Goal: Information Seeking & Learning: Learn about a topic

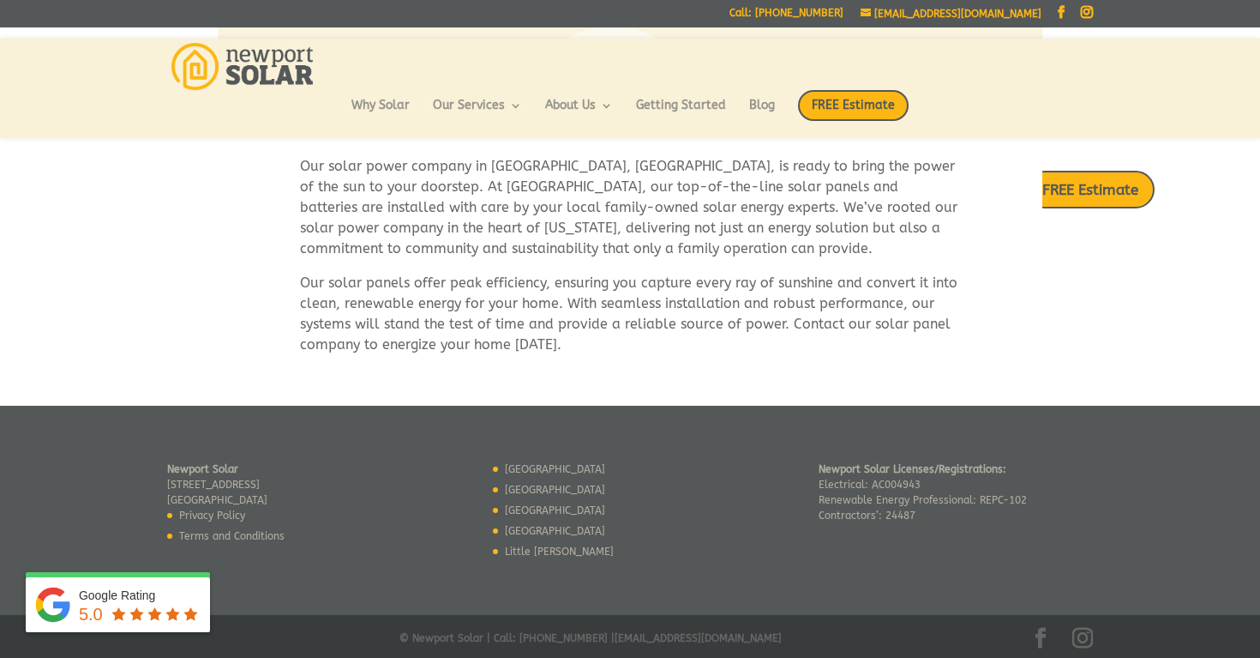
scroll to position [1000, 0]
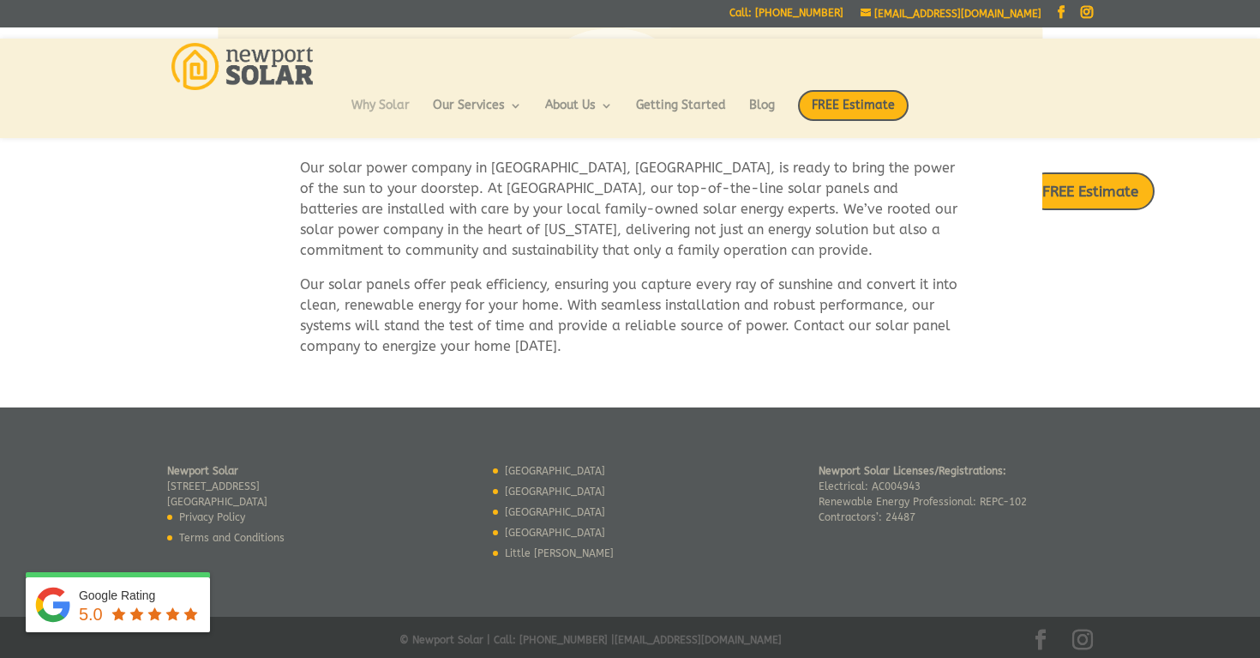
click at [388, 105] on link "Why Solar" at bounding box center [381, 113] width 58 height 29
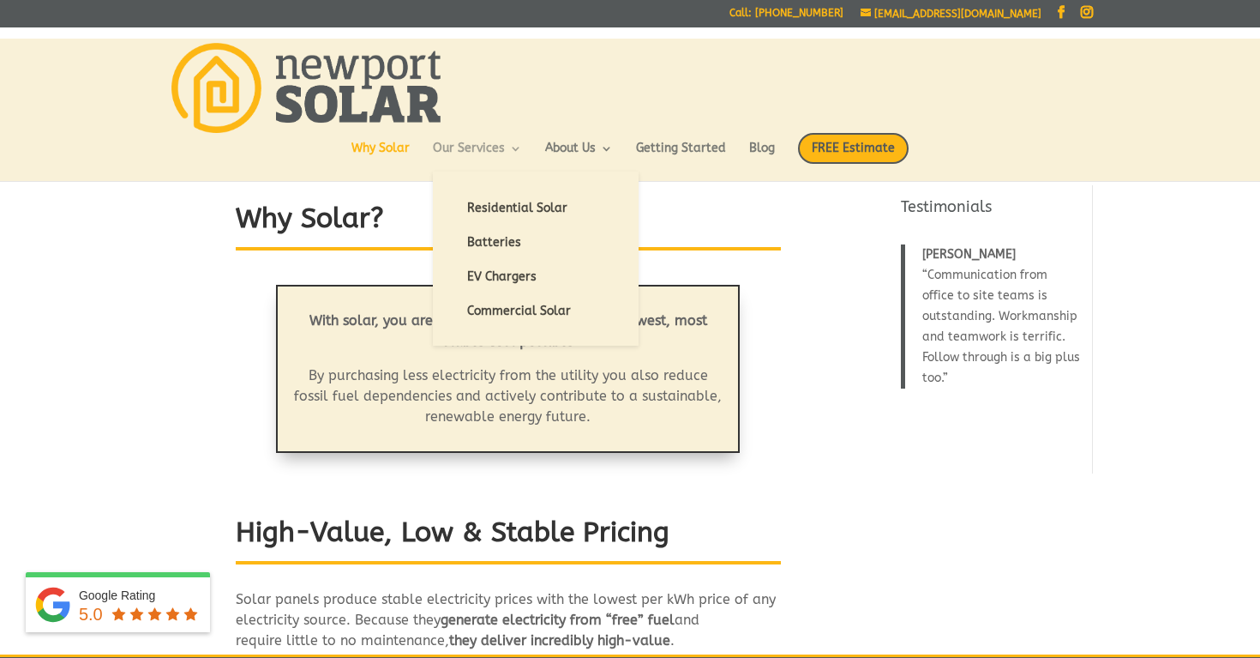
click at [461, 159] on link "Our Services" at bounding box center [477, 156] width 89 height 29
click at [479, 239] on link "Batteries" at bounding box center [535, 243] width 171 height 34
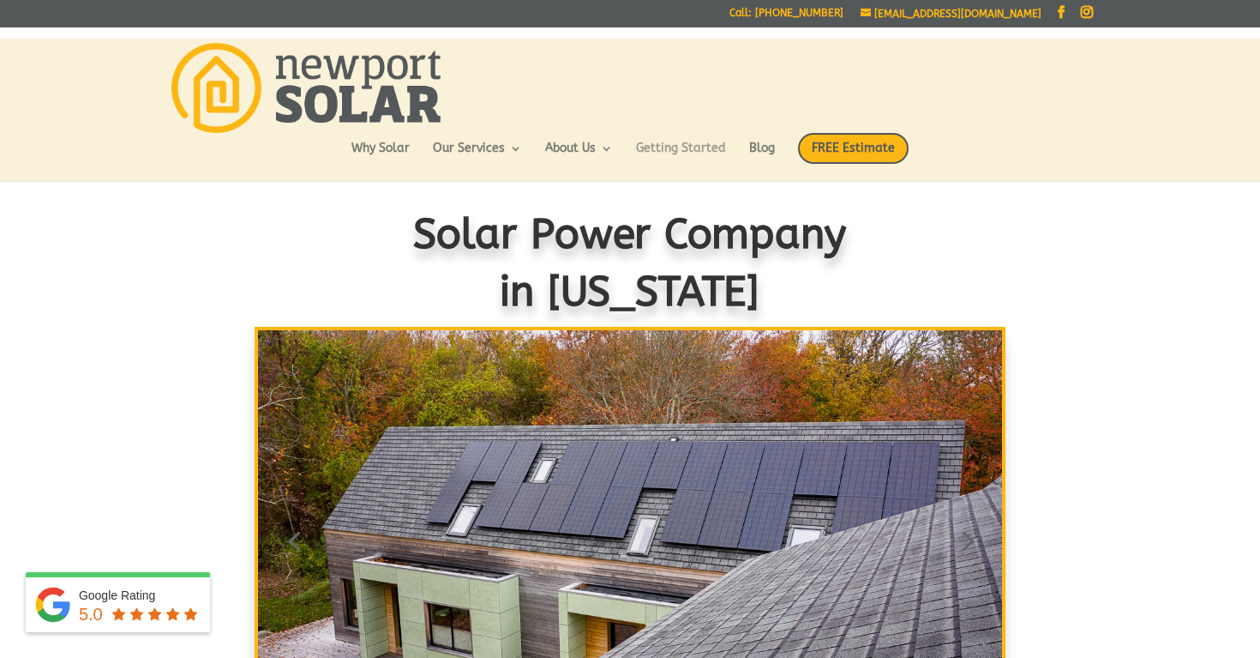
click at [690, 150] on link "Getting Started" at bounding box center [681, 156] width 90 height 29
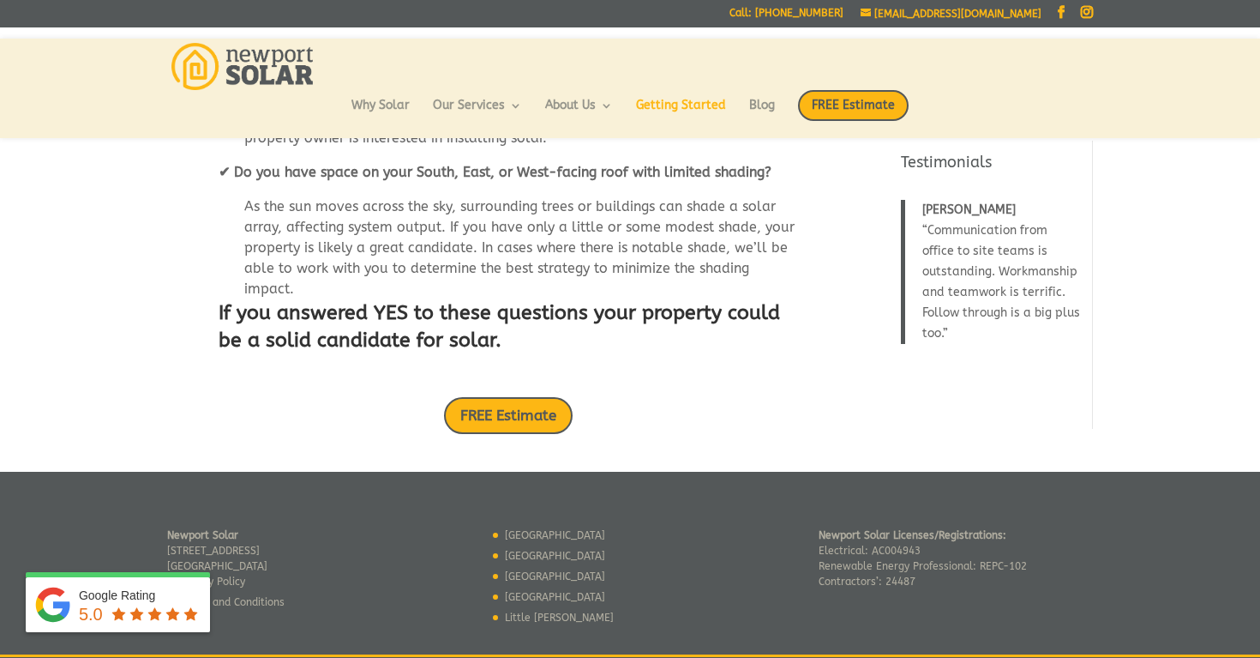
scroll to position [285, 0]
